Goal: Find specific page/section: Find specific page/section

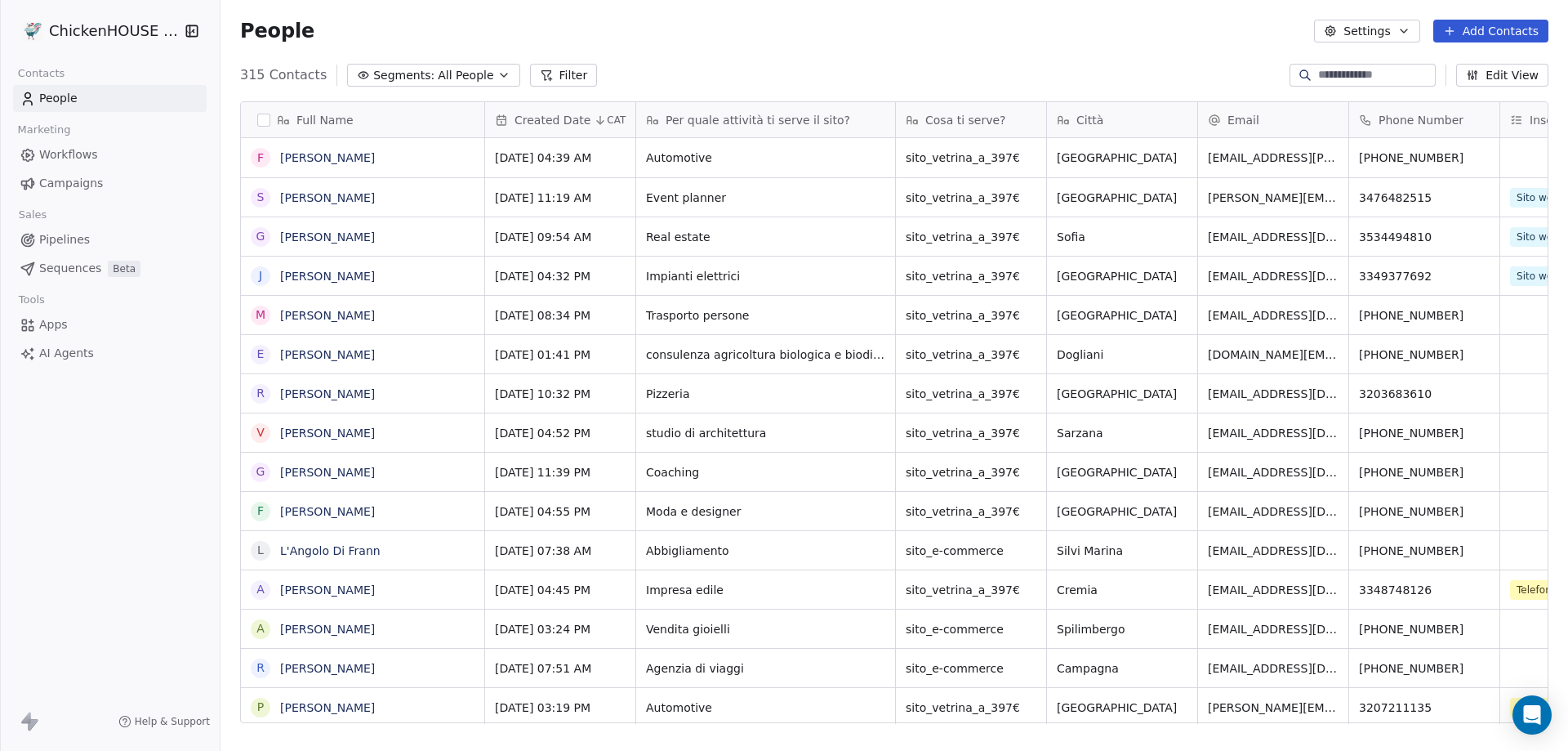
scroll to position [647, 1335]
click at [333, 162] on link "[PERSON_NAME]" at bounding box center [327, 157] width 95 height 13
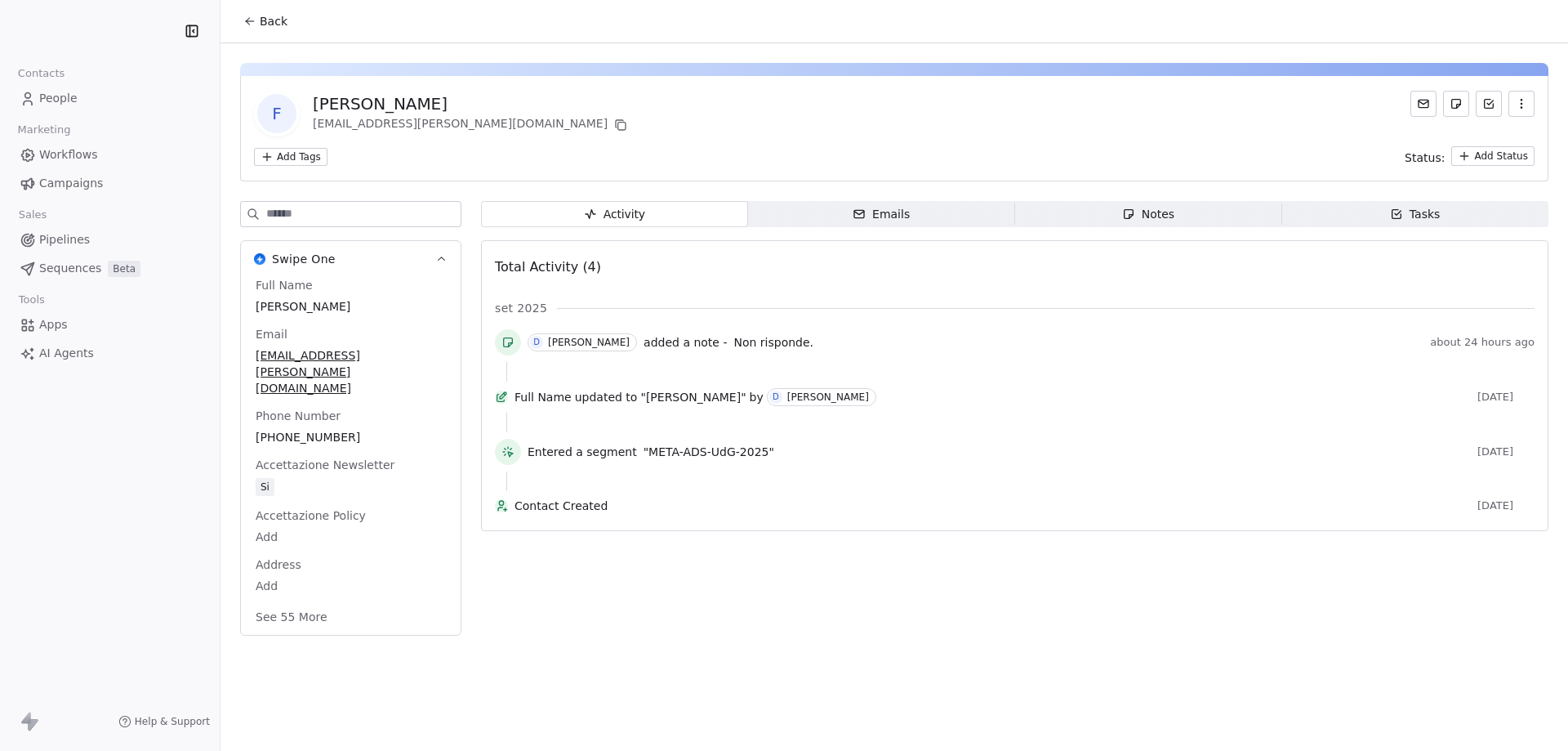
click at [1171, 219] on div "Notes" at bounding box center [1148, 214] width 52 height 17
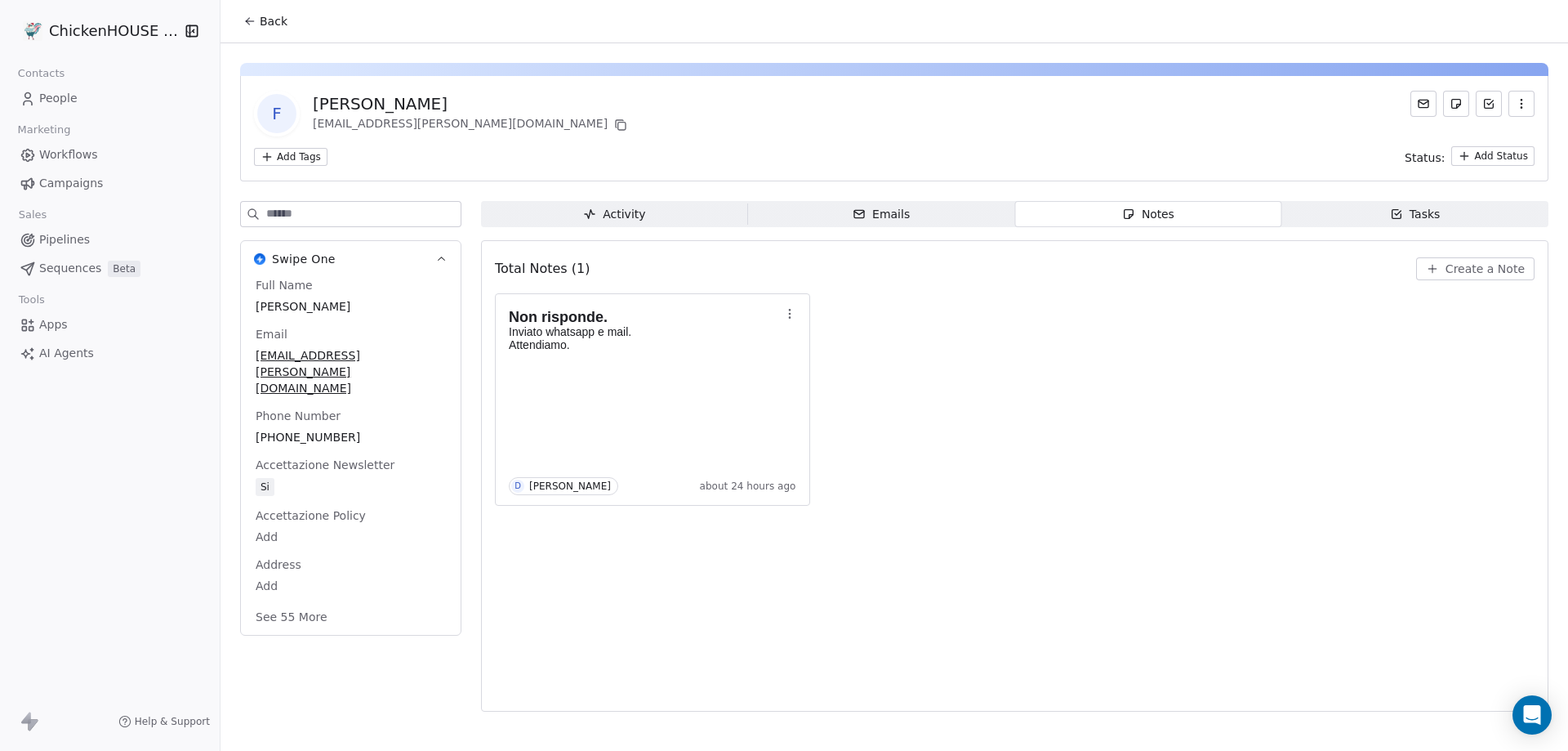
click at [68, 93] on span "People" at bounding box center [58, 99] width 38 height 17
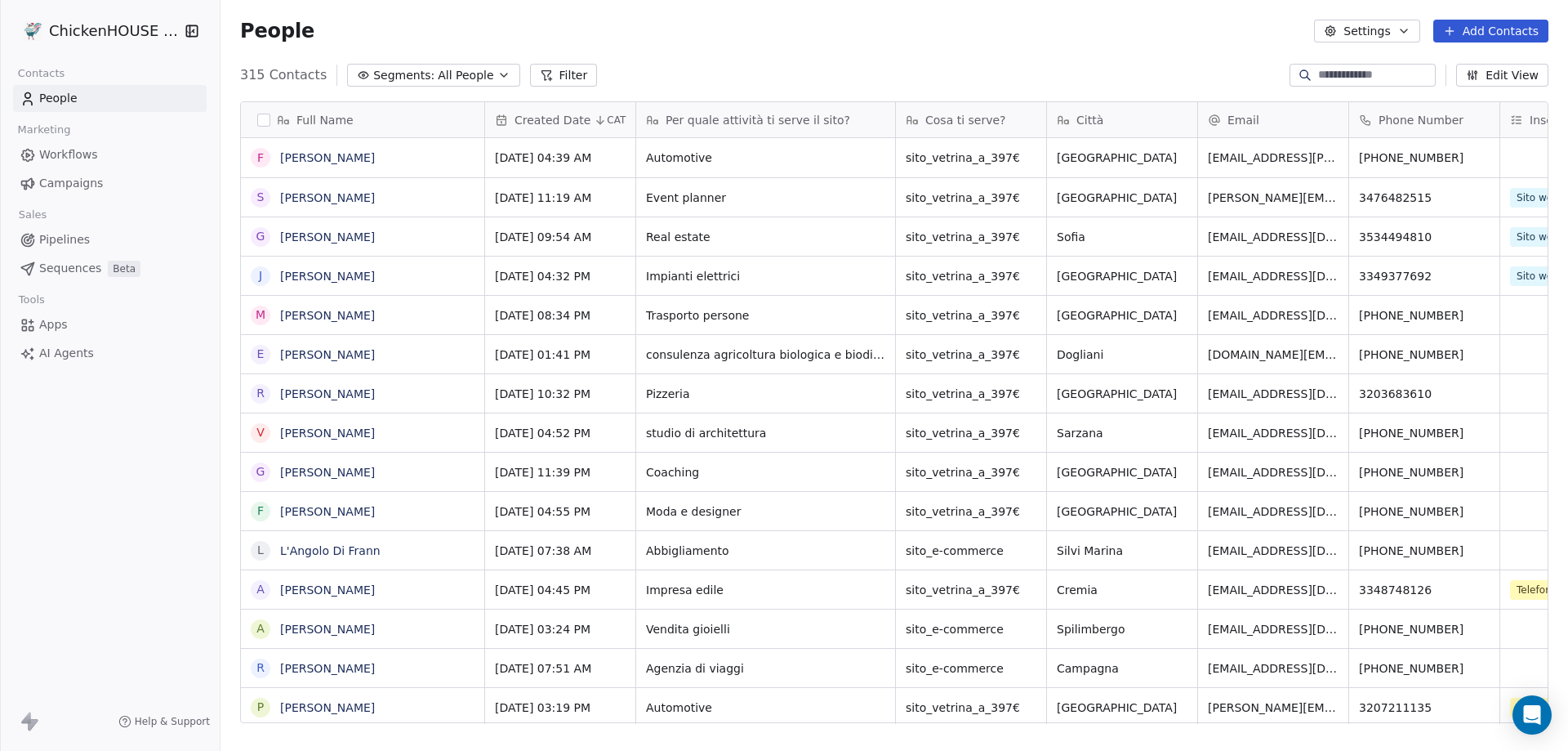
scroll to position [647, 1335]
